Goal: Go to known website: Access a specific website the user already knows

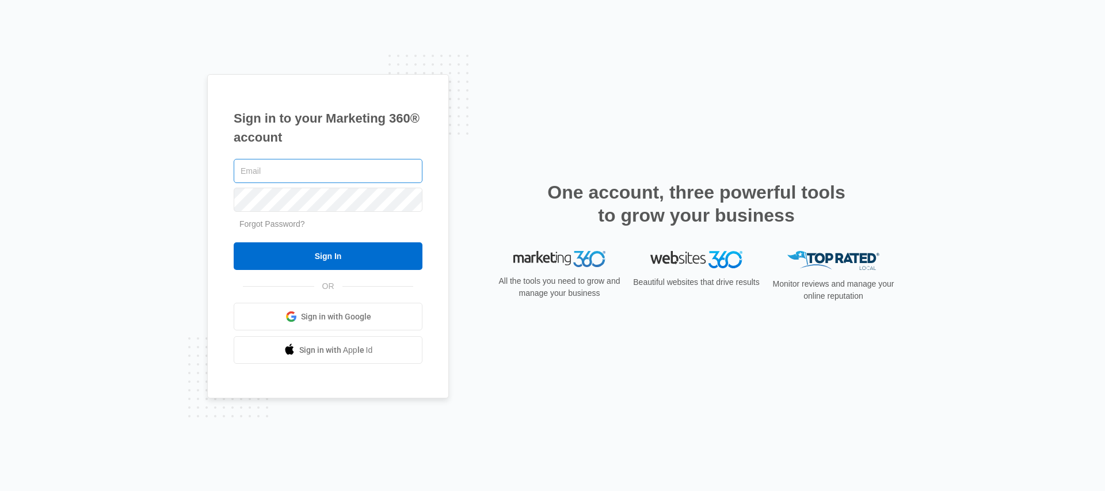
type input "[PERSON_NAME][EMAIL_ADDRESS][PERSON_NAME][DOMAIN_NAME]"
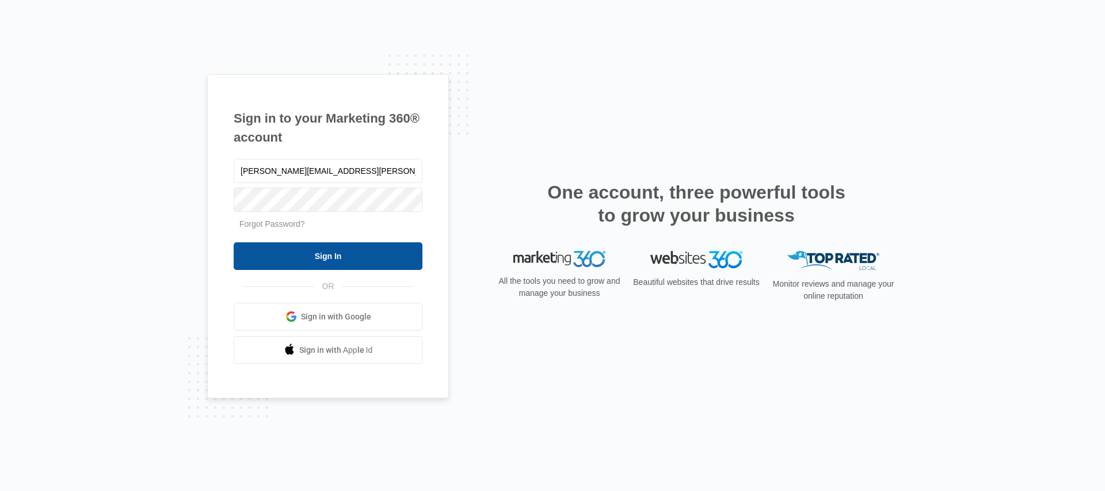
click at [323, 254] on input "Sign In" at bounding box center [328, 256] width 189 height 28
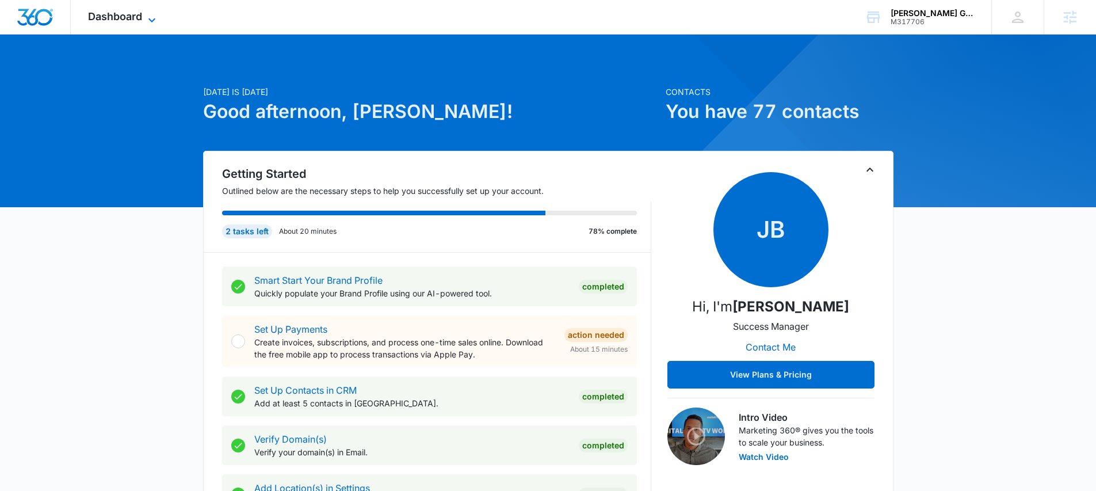
click at [131, 18] on span "Dashboard" at bounding box center [115, 16] width 54 height 12
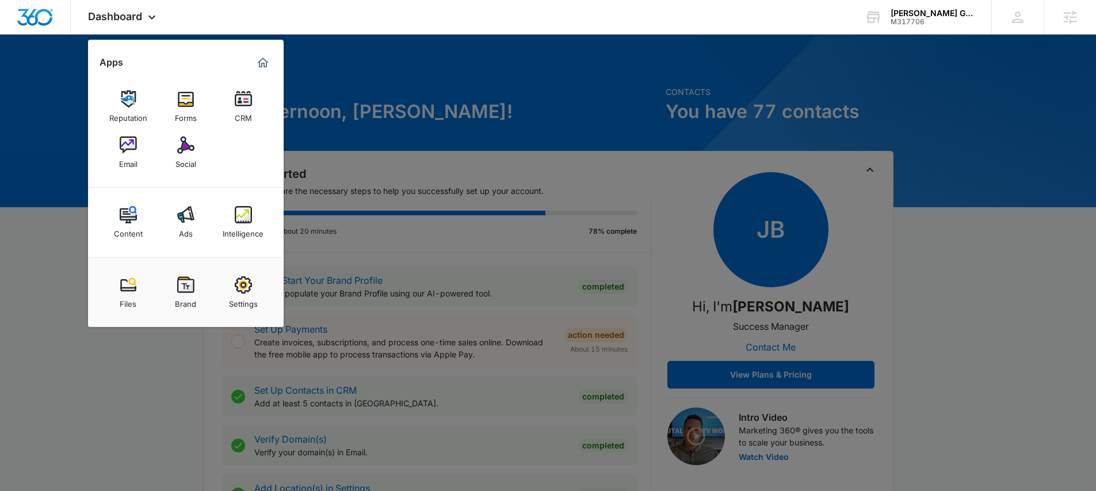
click at [54, 266] on div at bounding box center [548, 245] width 1096 height 491
